Goal: Transaction & Acquisition: Purchase product/service

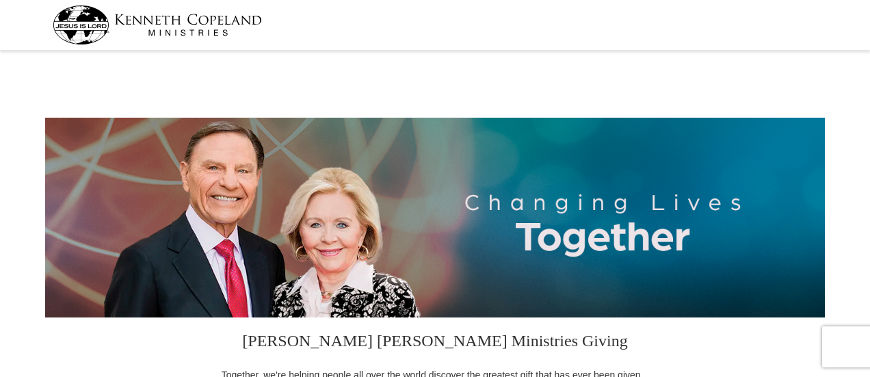
select select "[GEOGRAPHIC_DATA]"
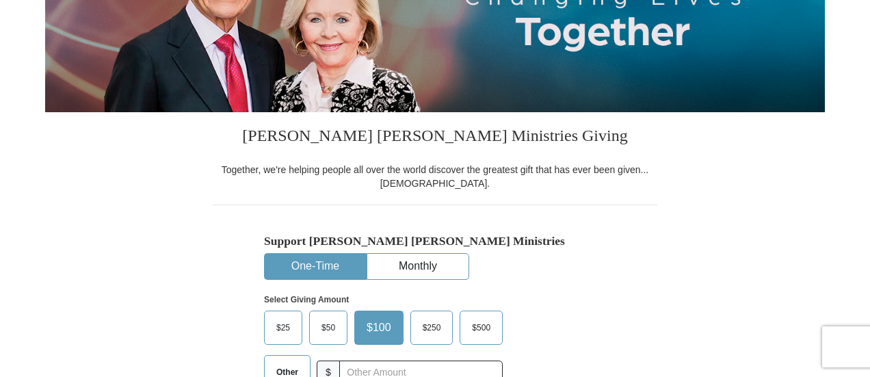
scroll to position [274, 0]
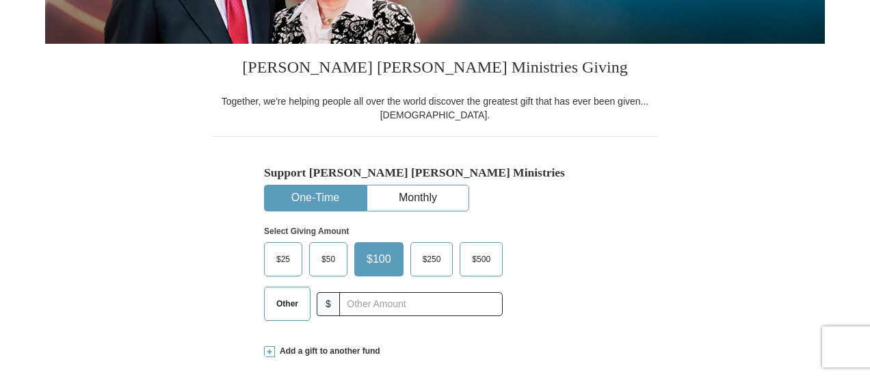
click at [282, 302] on span "Other" at bounding box center [288, 304] width 36 height 21
click at [0, 0] on input "Other" at bounding box center [0, 0] width 0 height 0
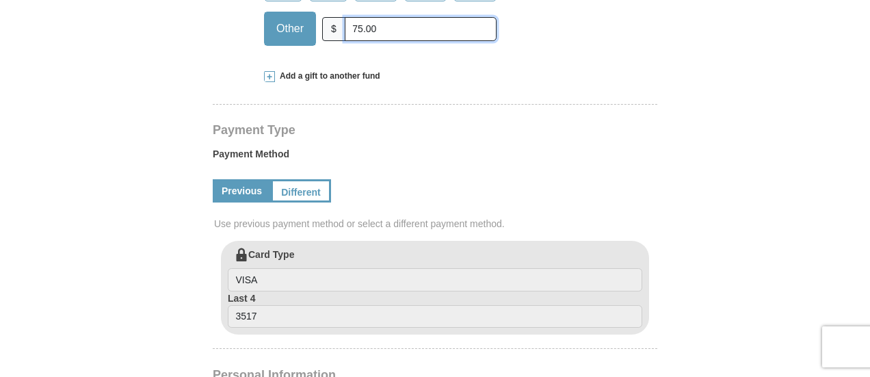
scroll to position [616, 0]
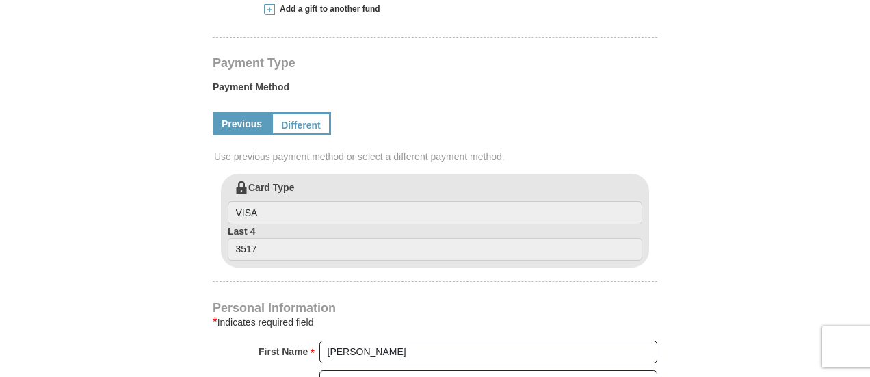
type input "75.00"
click at [302, 187] on label "Card Type VISA" at bounding box center [435, 203] width 415 height 44
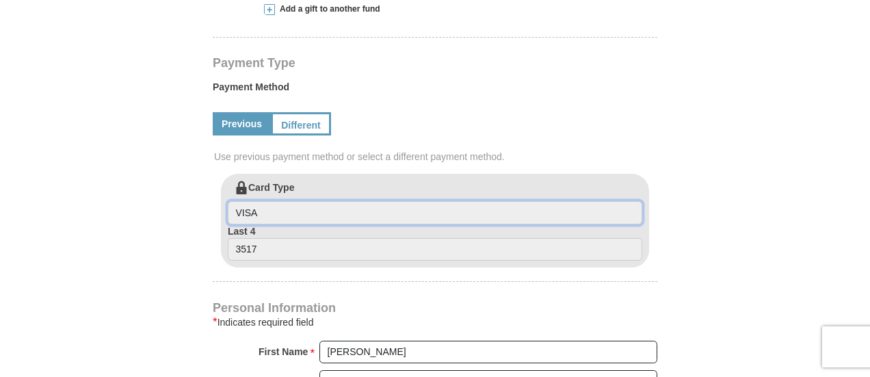
click at [302, 201] on input "VISA" at bounding box center [435, 212] width 415 height 23
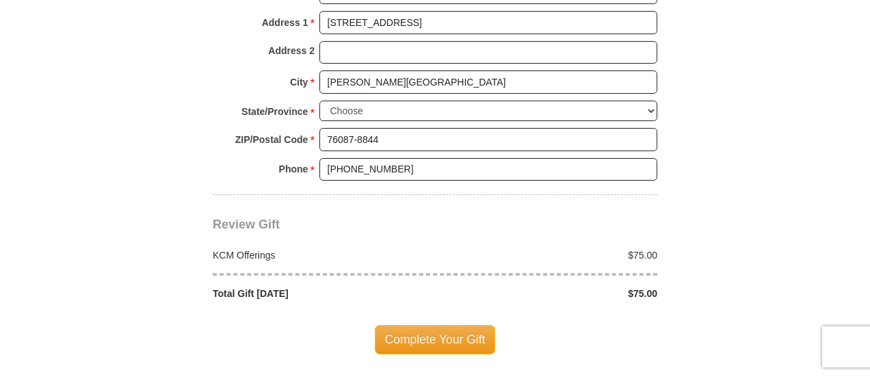
scroll to position [1231, 0]
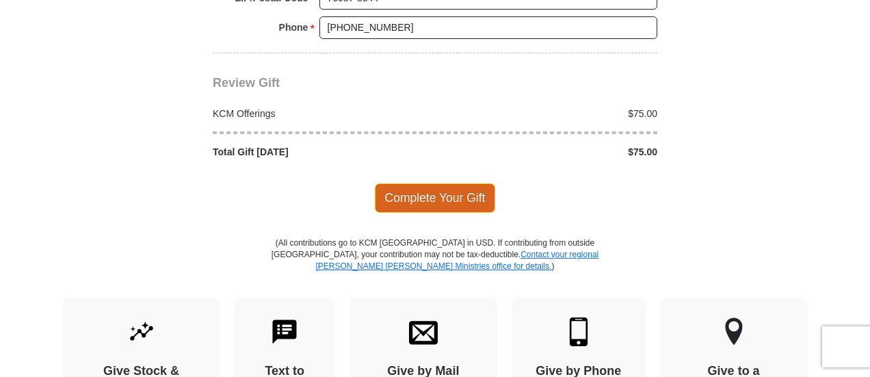
click at [434, 185] on span "Complete Your Gift" at bounding box center [435, 197] width 121 height 29
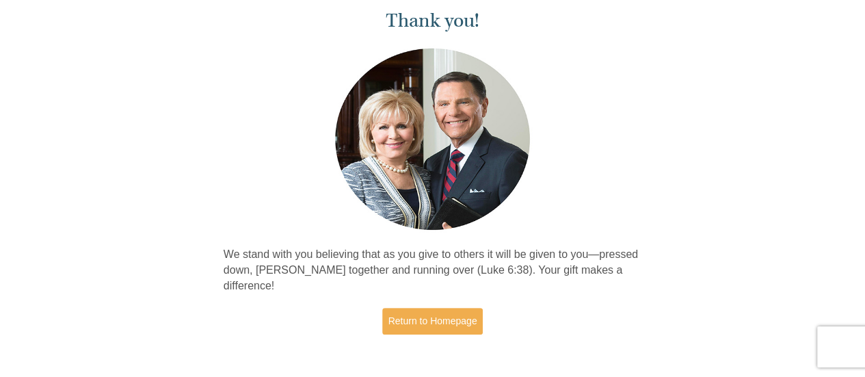
scroll to position [137, 0]
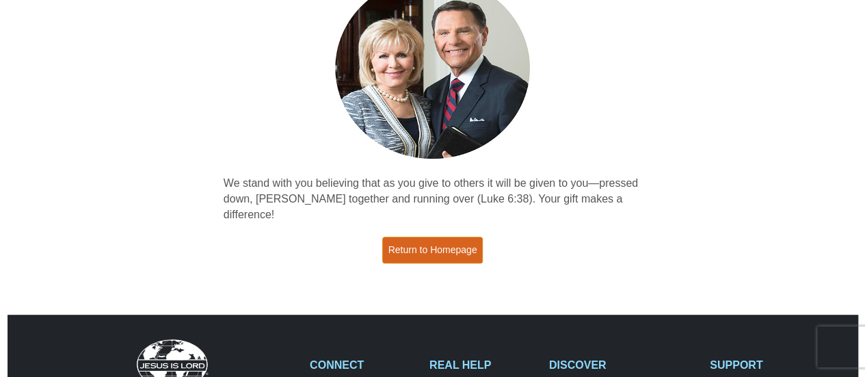
click at [446, 237] on link "Return to Homepage" at bounding box center [432, 250] width 101 height 27
